Goal: Task Accomplishment & Management: Use online tool/utility

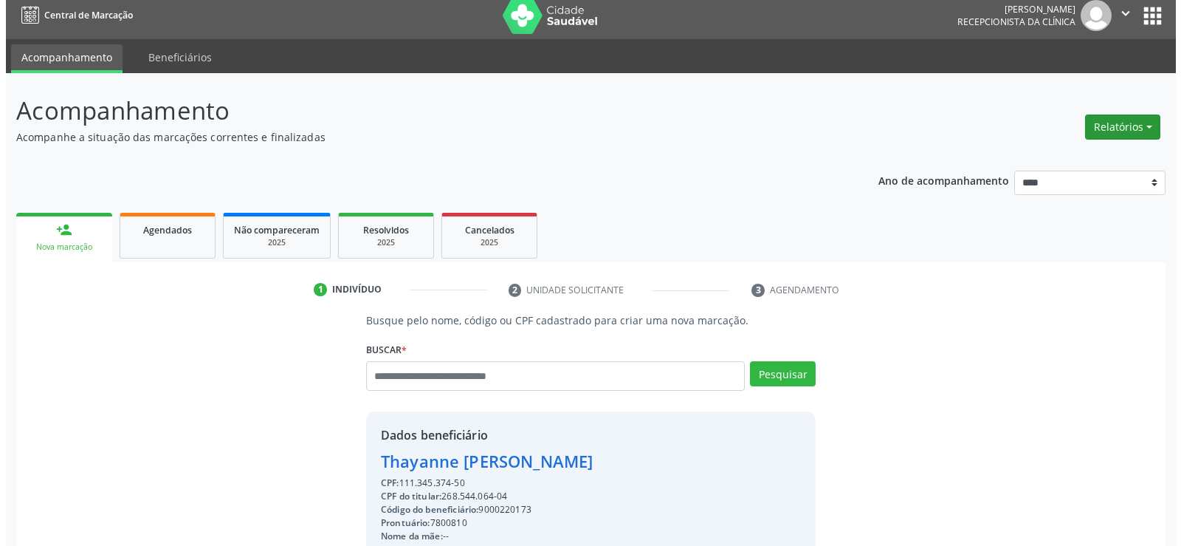
scroll to position [7, 0]
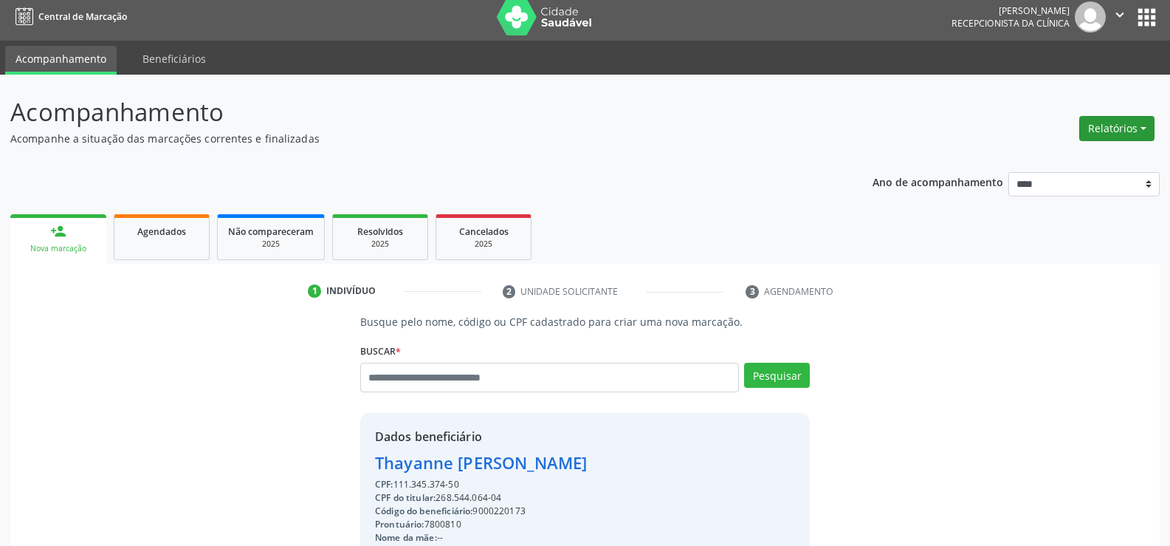
click at [1101, 134] on button "Relatórios" at bounding box center [1116, 128] width 75 height 25
click at [1076, 149] on ul "Agendamentos Procedimentos realizados" at bounding box center [1076, 170] width 160 height 53
click at [1073, 158] on link "Agendamentos" at bounding box center [1076, 160] width 159 height 21
select select "*"
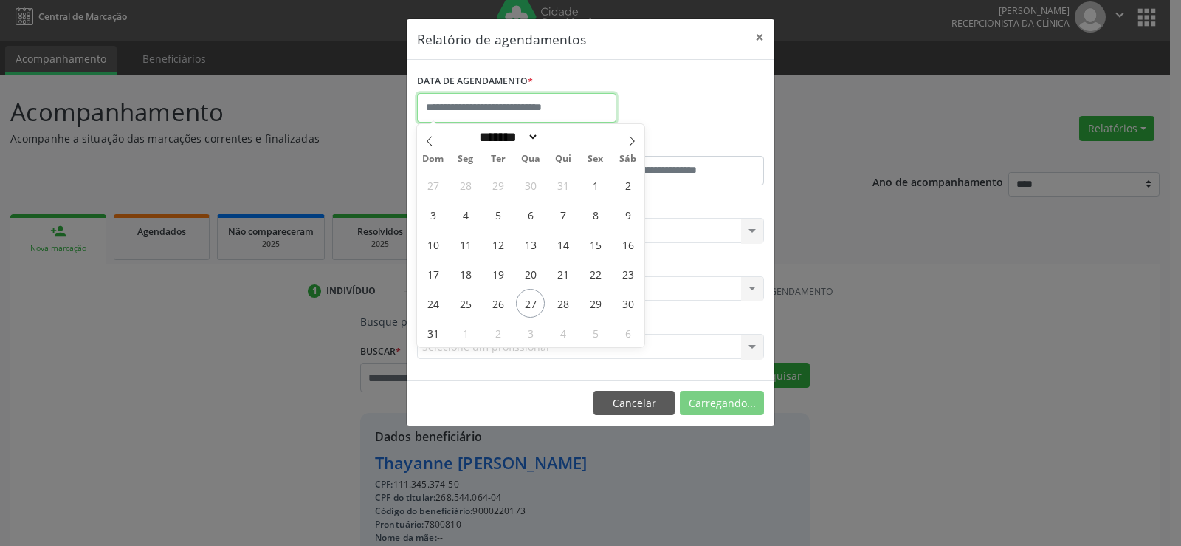
click at [545, 93] on input "text" at bounding box center [516, 108] width 199 height 30
click at [535, 307] on span "27" at bounding box center [530, 303] width 29 height 29
type input "**********"
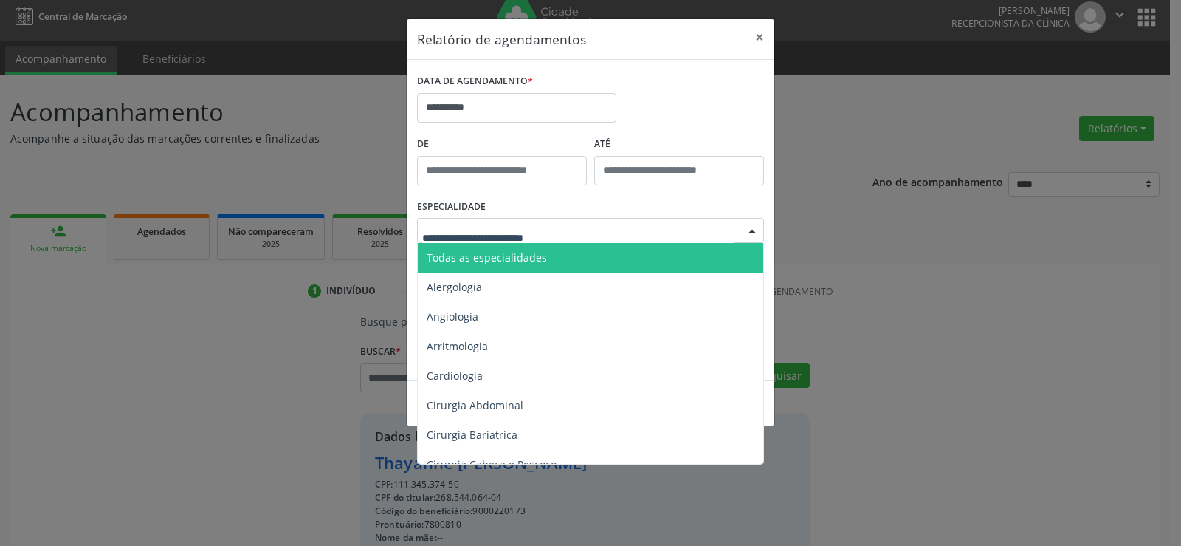
click at [616, 229] on div at bounding box center [590, 230] width 347 height 25
click at [563, 260] on span "Todas as especialidades" at bounding box center [592, 258] width 348 height 30
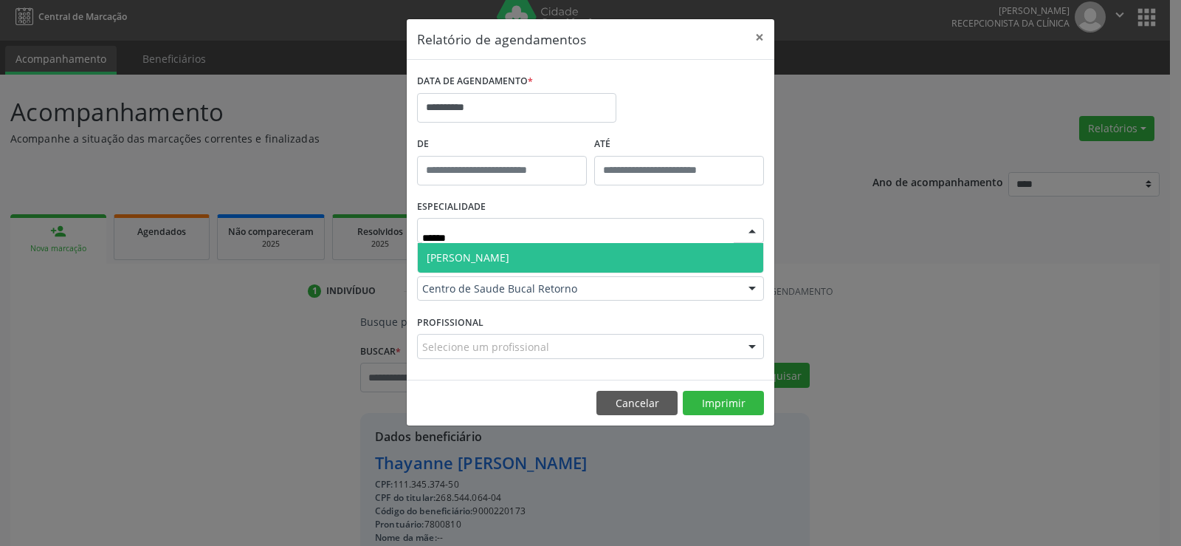
type input "*******"
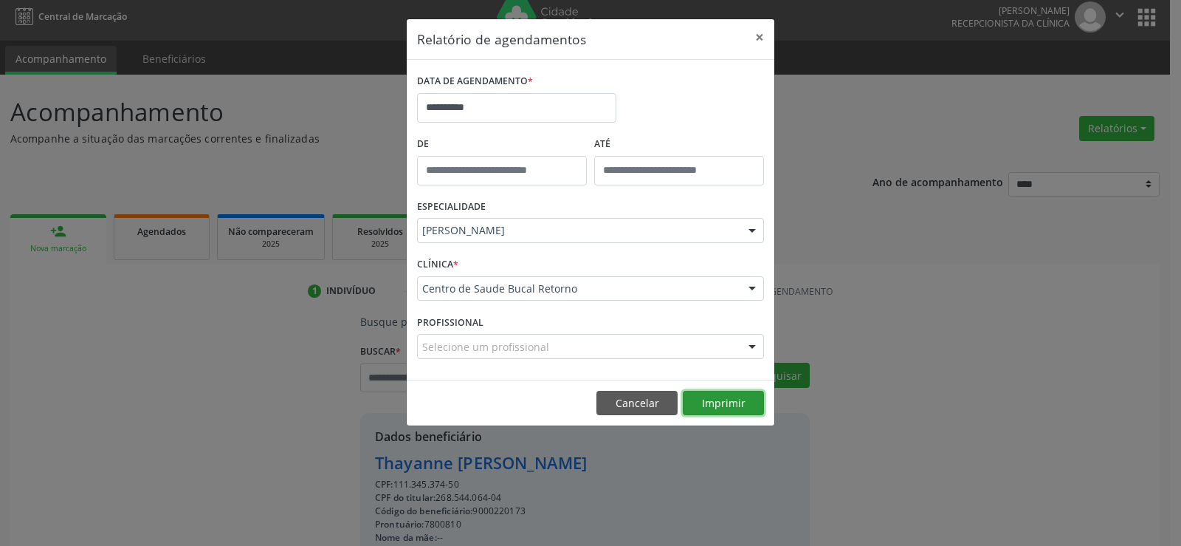
click at [714, 408] on button "Imprimir" at bounding box center [723, 402] width 81 height 25
